Goal: Task Accomplishment & Management: Manage account settings

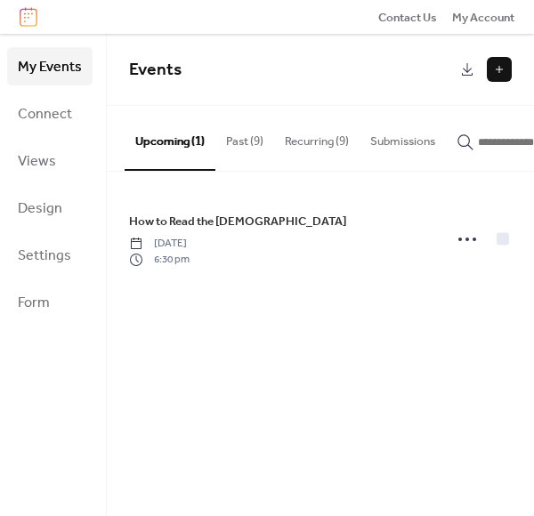
click at [309, 140] on button "Recurring (9)" at bounding box center [316, 137] width 85 height 62
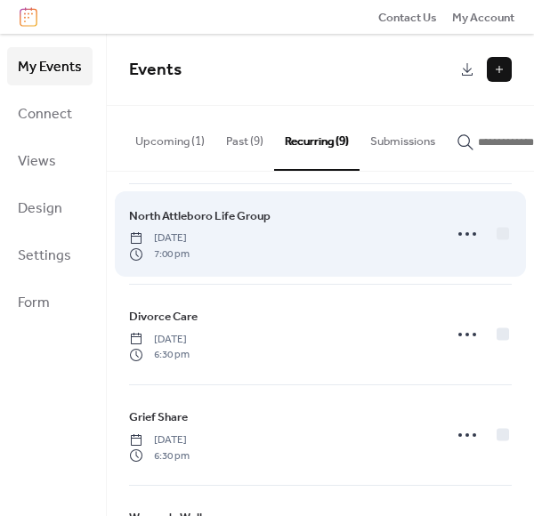
scroll to position [437, 0]
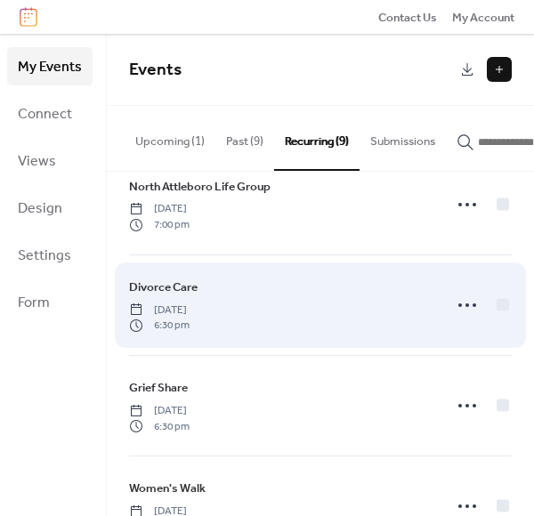
click at [226, 295] on div "Divorce Care [DATE] 6:30 pm" at bounding box center [280, 304] width 302 height 55
click at [340, 309] on div "Divorce Care [DATE] 6:30 pm" at bounding box center [280, 304] width 302 height 55
click at [466, 296] on icon at bounding box center [467, 305] width 28 height 28
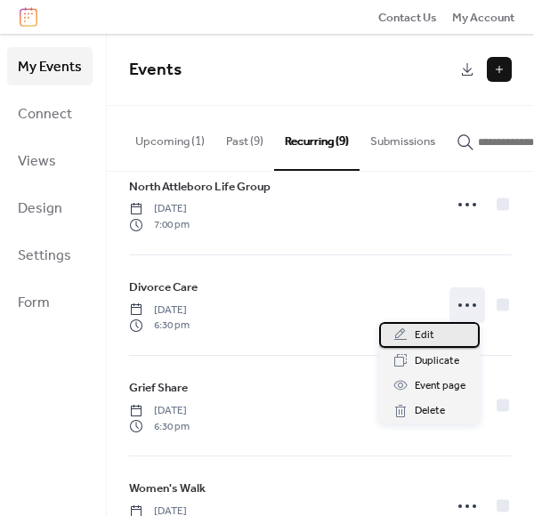
click at [421, 337] on span "Edit" at bounding box center [424, 335] width 20 height 18
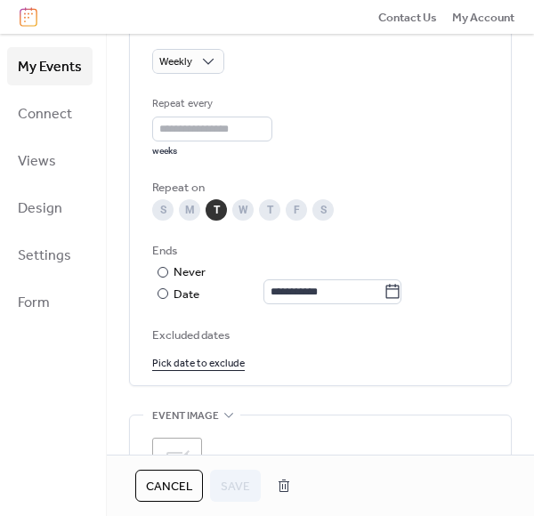
scroll to position [863, 0]
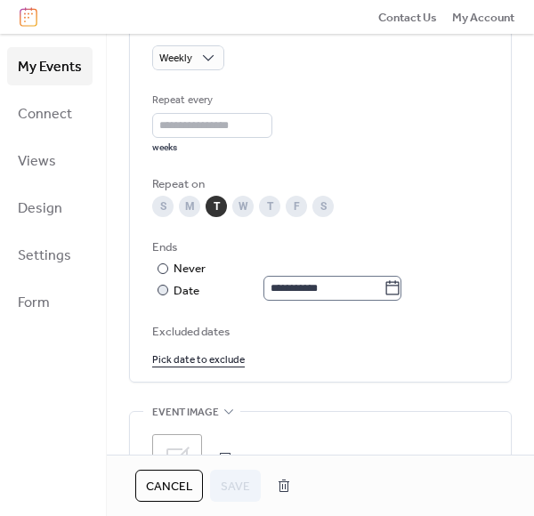
click at [401, 297] on icon at bounding box center [392, 288] width 18 height 18
click at [383, 298] on input "**********" at bounding box center [323, 288] width 120 height 25
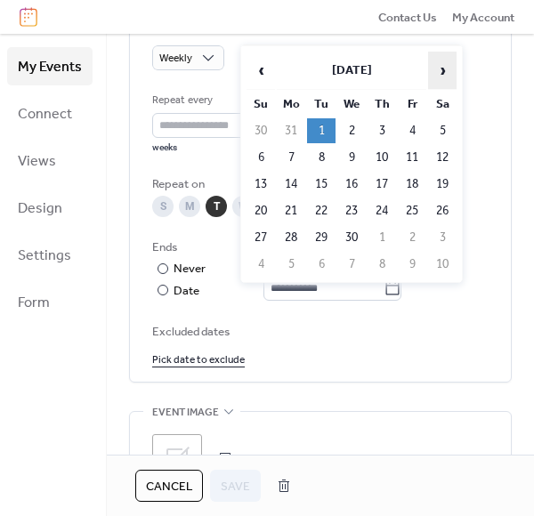
click at [442, 74] on span "›" at bounding box center [442, 70] width 27 height 36
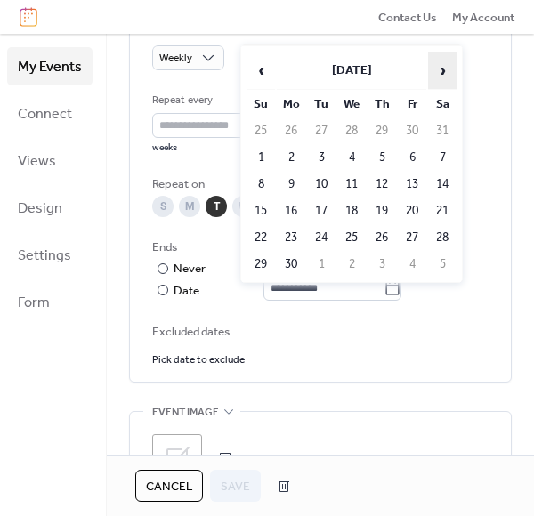
click at [442, 74] on span "›" at bounding box center [442, 70] width 27 height 36
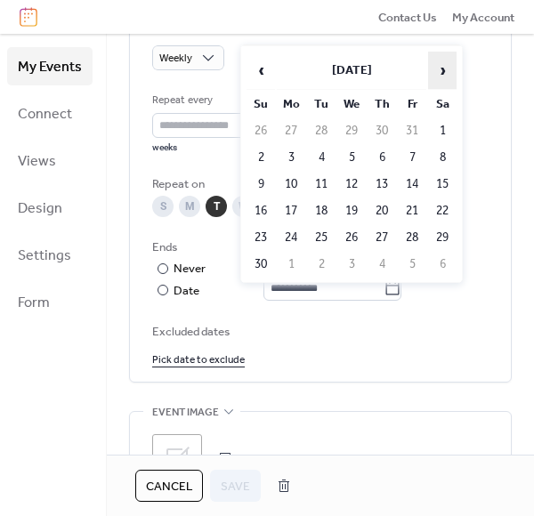
click at [442, 74] on span "›" at bounding box center [442, 70] width 27 height 36
click at [266, 76] on span "‹" at bounding box center [260, 70] width 27 height 36
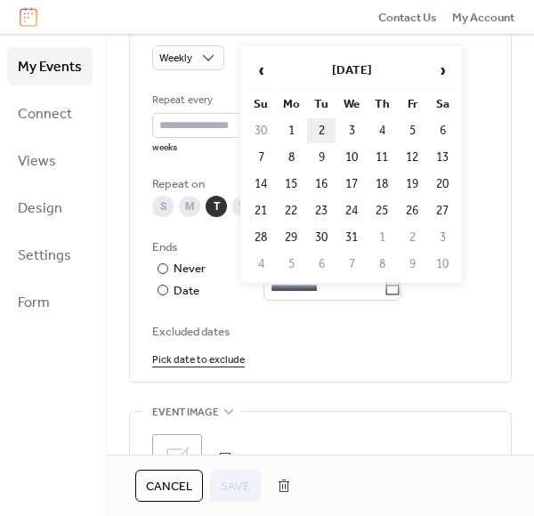
click at [324, 131] on td "2" at bounding box center [321, 130] width 28 height 25
type input "**********"
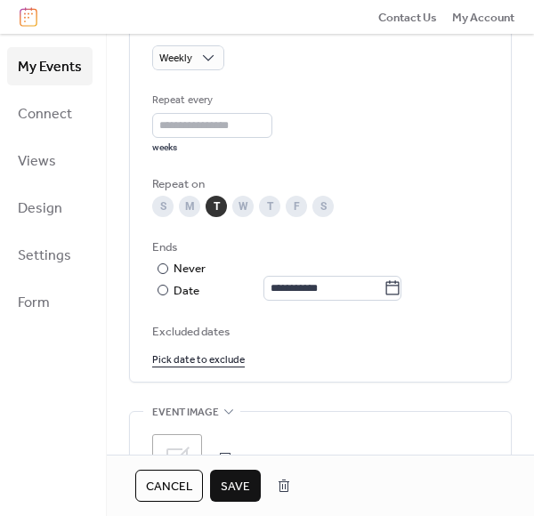
click at [226, 483] on span "Save" at bounding box center [235, 487] width 29 height 18
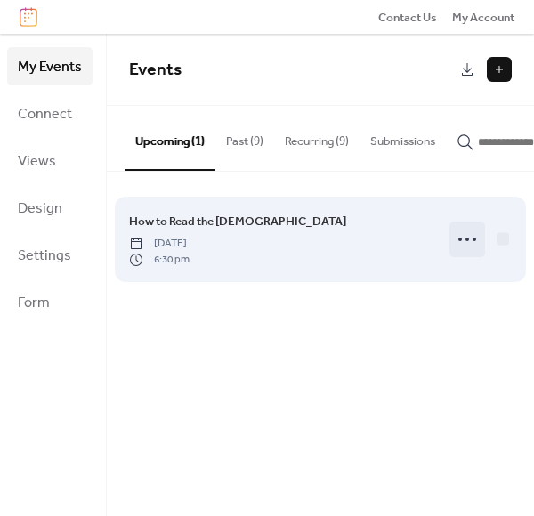
click at [462, 247] on icon at bounding box center [467, 239] width 28 height 28
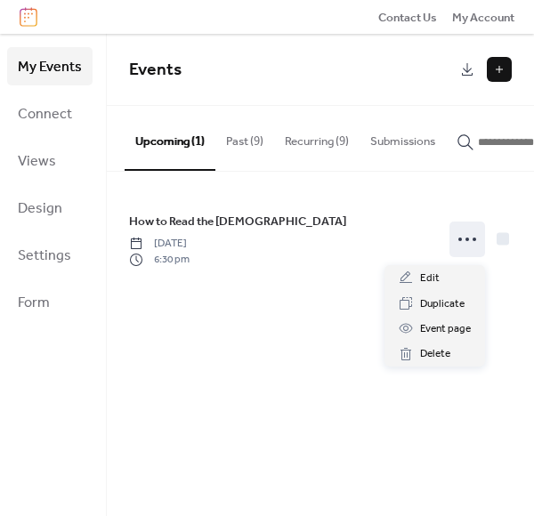
click at [317, 139] on button "Recurring (9)" at bounding box center [316, 137] width 85 height 62
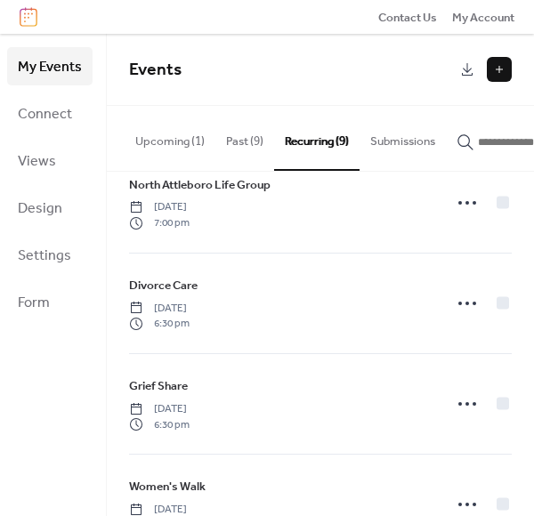
scroll to position [483, 0]
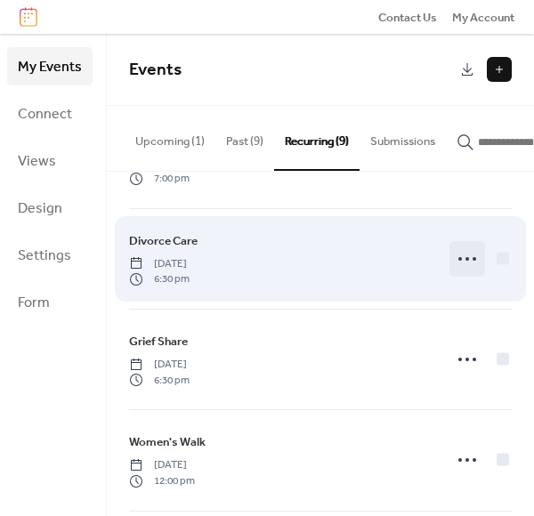
click at [459, 253] on icon at bounding box center [467, 259] width 28 height 28
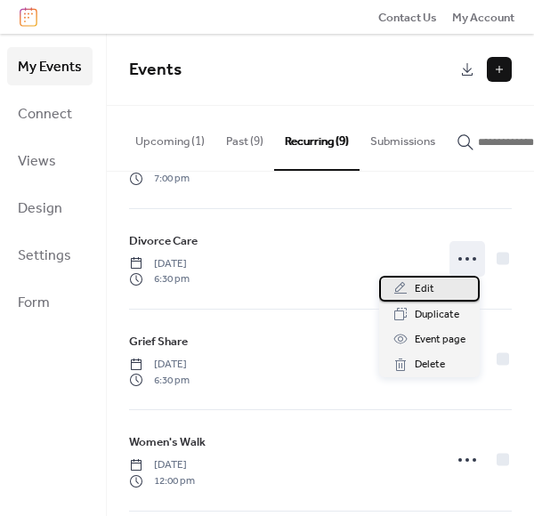
click at [431, 285] on span "Edit" at bounding box center [424, 289] width 20 height 18
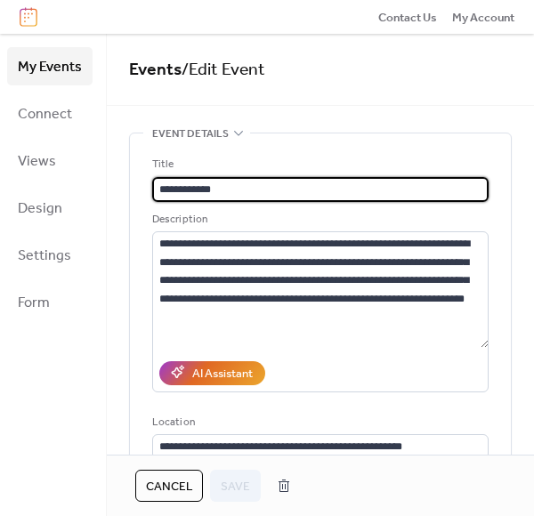
type input "**********"
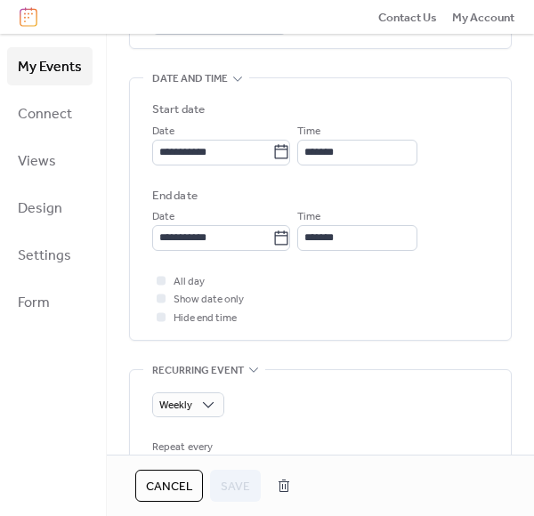
scroll to position [507, 0]
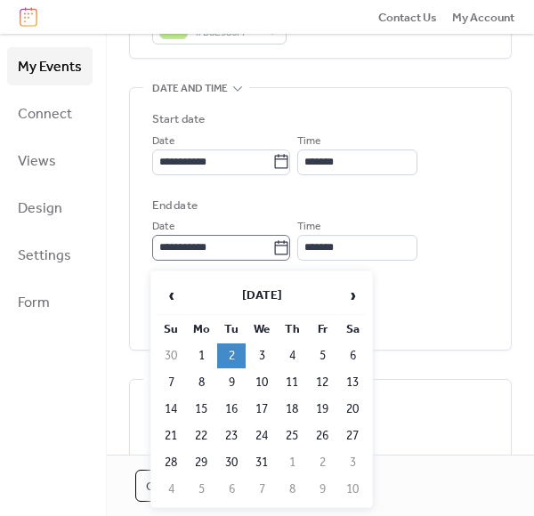
click at [290, 254] on icon at bounding box center [281, 248] width 18 height 18
click at [272, 254] on input "**********" at bounding box center [212, 247] width 120 height 25
click at [169, 298] on span "‹" at bounding box center [170, 295] width 27 height 36
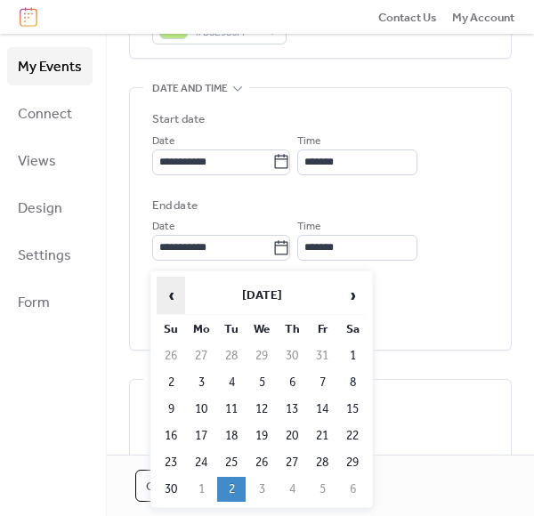
click at [169, 298] on span "‹" at bounding box center [170, 295] width 27 height 36
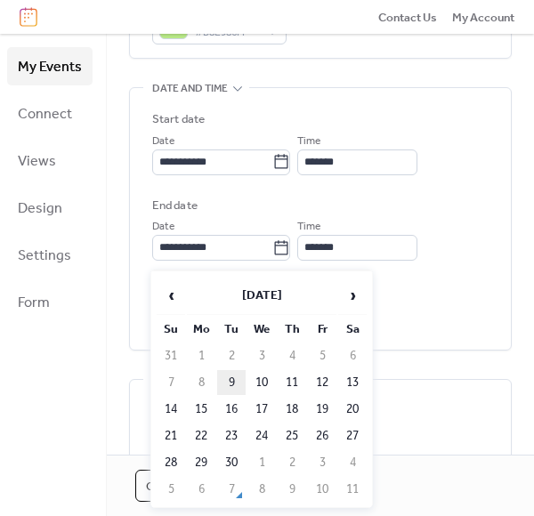
click at [226, 382] on td "9" at bounding box center [231, 382] width 28 height 25
type input "**********"
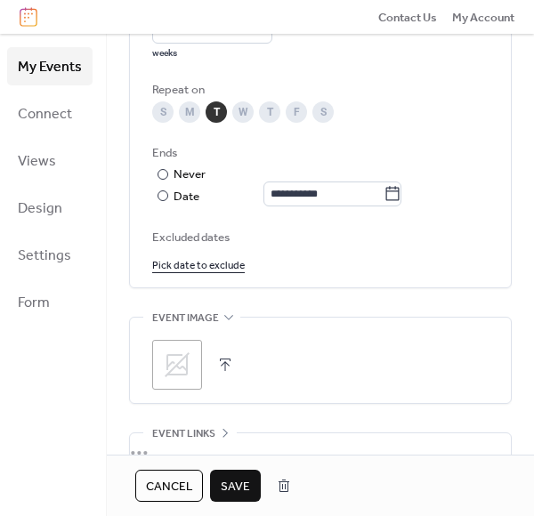
scroll to position [961, 0]
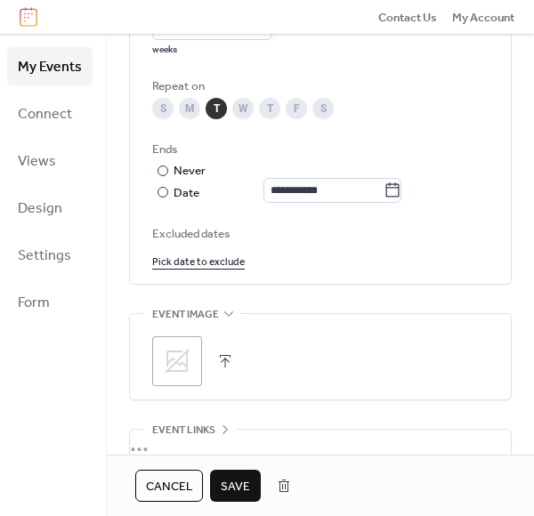
click at [231, 499] on button "Save" at bounding box center [235, 486] width 51 height 32
